Goal: Information Seeking & Learning: Learn about a topic

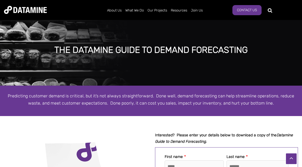
scroll to position [165, 0]
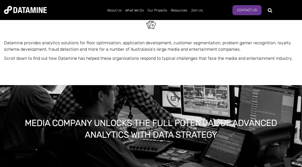
scroll to position [58, 0]
click at [98, 94] on div "Media company unlocks the full potential of advanced analytics with data strate…" at bounding box center [151, 131] width 302 height 92
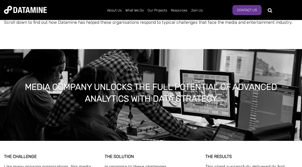
scroll to position [116, 0]
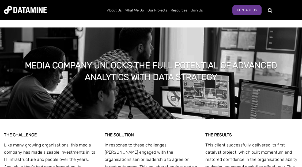
drag, startPoint x: 193, startPoint y: 90, endPoint x: 191, endPoint y: 77, distance: 12.9
click at [193, 89] on div "Media company unlocks the full potential of advanced analytics with data strate…" at bounding box center [151, 74] width 302 height 92
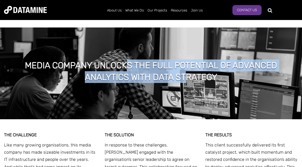
drag, startPoint x: 186, startPoint y: 73, endPoint x: 127, endPoint y: 71, distance: 58.6
click at [127, 71] on h1 "Media company unlocks the full potential of advanced analytics with data strate…" at bounding box center [151, 72] width 286 height 24
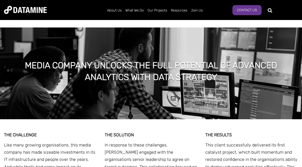
click at [127, 71] on h1 "Media company unlocks the full potential of advanced analytics with data strate…" at bounding box center [151, 72] width 286 height 24
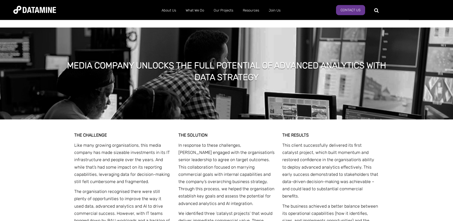
scroll to position [142, 0]
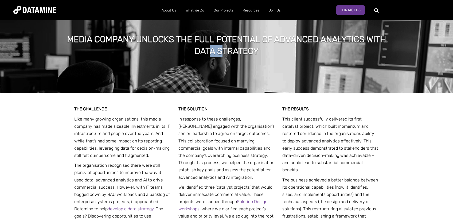
drag, startPoint x: 222, startPoint y: 49, endPoint x: 275, endPoint y: 51, distance: 53.0
click at [247, 49] on h1 "Media company unlocks the full potential of advanced analytics with data strate…" at bounding box center [227, 45] width 326 height 24
click at [275, 51] on h1 "Media company unlocks the full potential of advanced analytics with data strate…" at bounding box center [227, 45] width 326 height 24
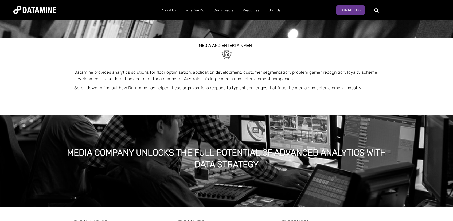
scroll to position [0, 0]
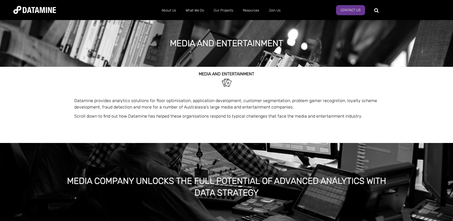
click at [285, 90] on p at bounding box center [226, 92] width 305 height 6
